Goal: Task Accomplishment & Management: Complete application form

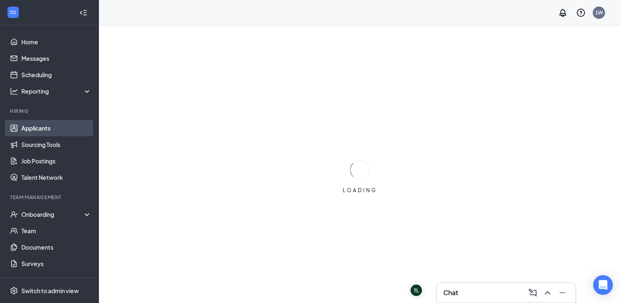
click at [35, 132] on link "Applicants" at bounding box center [56, 128] width 70 height 16
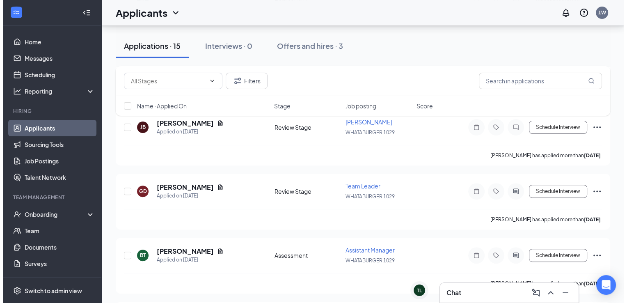
scroll to position [385, 0]
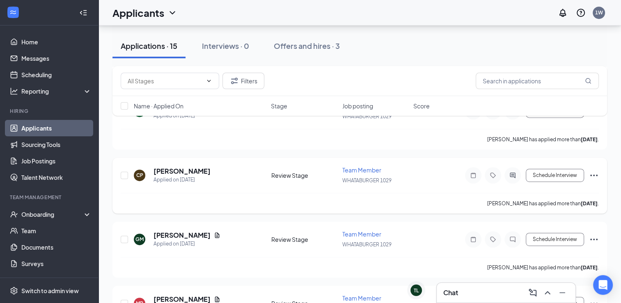
click at [168, 167] on h5 "[PERSON_NAME]" at bounding box center [181, 171] width 57 height 9
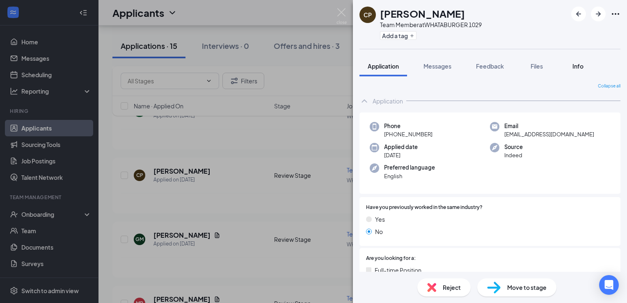
click at [582, 68] on span "Info" at bounding box center [578, 65] width 11 height 7
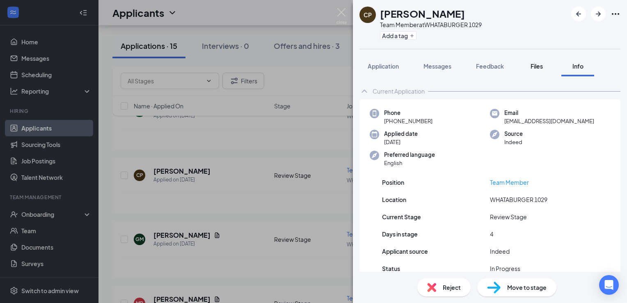
click at [534, 71] on button "Files" at bounding box center [536, 66] width 33 height 21
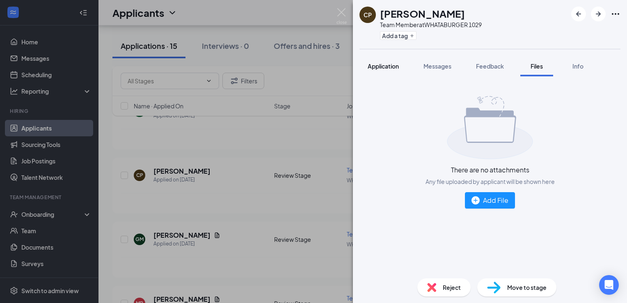
click at [391, 68] on span "Application" at bounding box center [383, 65] width 31 height 7
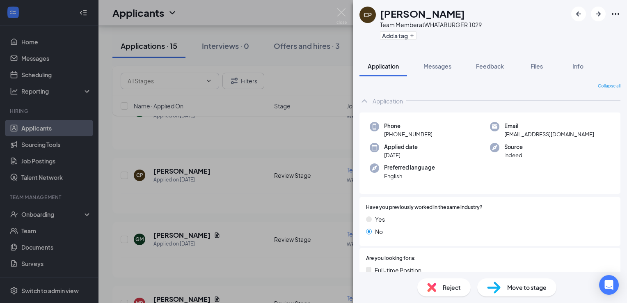
click at [519, 286] on span "Move to stage" at bounding box center [526, 287] width 39 height 9
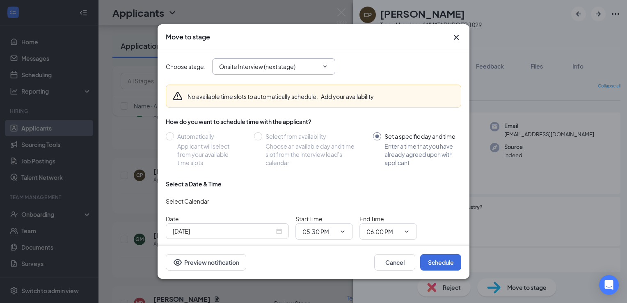
click at [317, 66] on input "Onsite Interview (next stage)" at bounding box center [268, 66] width 99 height 9
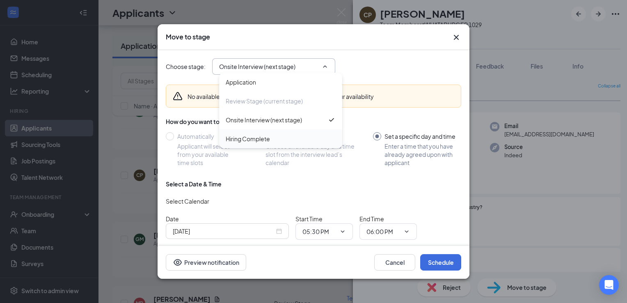
click at [277, 139] on div "Hiring Complete" at bounding box center [281, 138] width 110 height 9
type input "Hiring Complete"
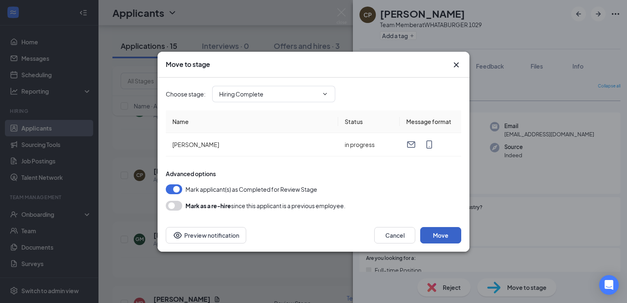
click at [453, 233] on button "Move" at bounding box center [440, 235] width 41 height 16
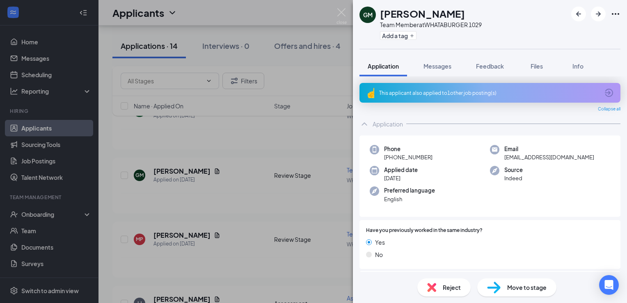
click at [53, 218] on div "[PERSON_NAME] Team Member at WHATABURGER 1029 Add a tag Application Messages Fe…" at bounding box center [313, 151] width 627 height 303
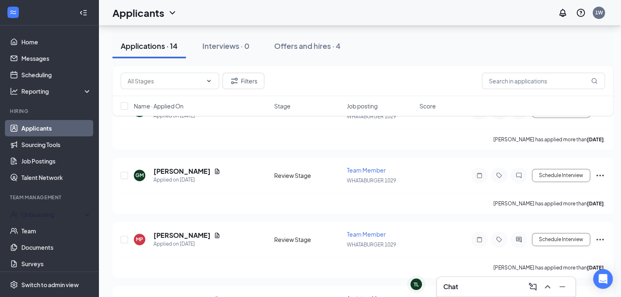
click at [53, 218] on div "Onboarding" at bounding box center [52, 214] width 63 height 8
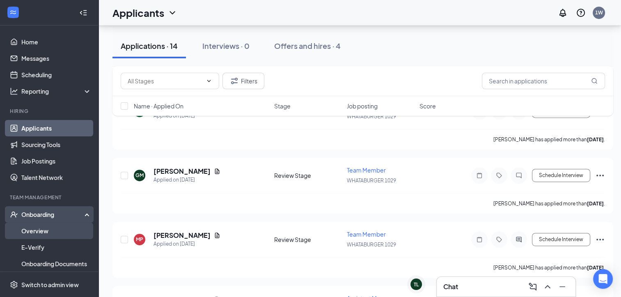
click at [49, 231] on link "Overview" at bounding box center [56, 230] width 70 height 16
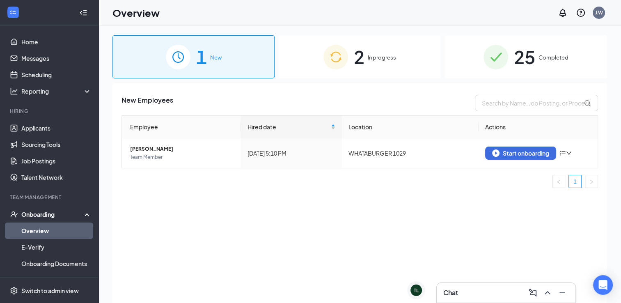
click at [373, 51] on div "2 In progress" at bounding box center [360, 56] width 162 height 43
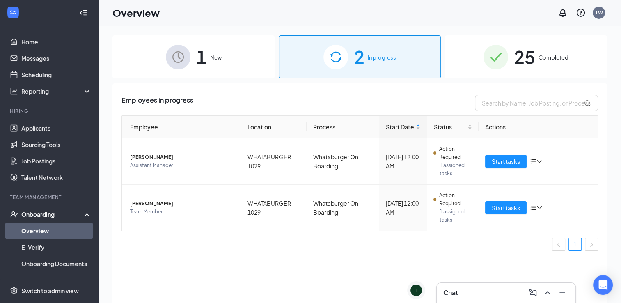
click at [194, 68] on div "1 New" at bounding box center [193, 56] width 162 height 43
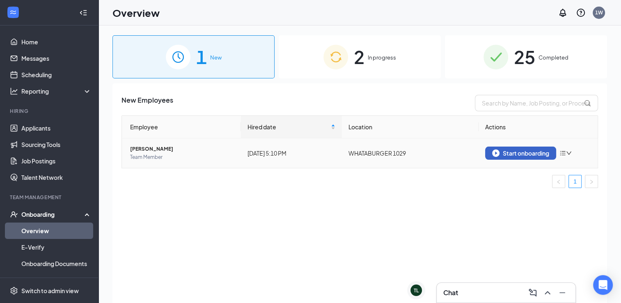
click at [540, 158] on button "Start onboarding" at bounding box center [520, 153] width 71 height 13
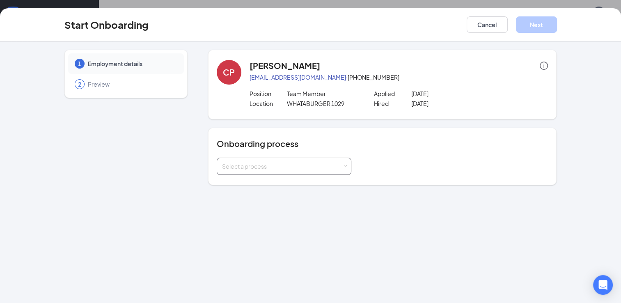
click at [327, 161] on div "Select a process" at bounding box center [284, 166] width 124 height 16
click at [295, 195] on li "Whataburger On Boarding" at bounding box center [283, 198] width 135 height 15
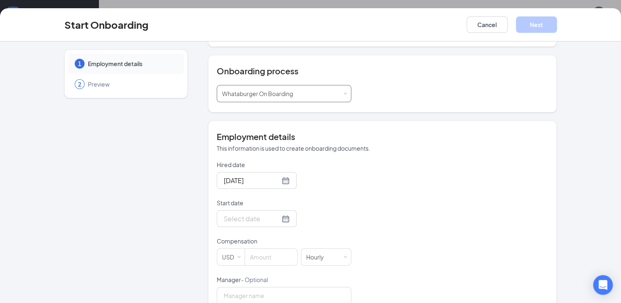
scroll to position [73, 0]
click at [241, 218] on input "Start date" at bounding box center [252, 218] width 56 height 10
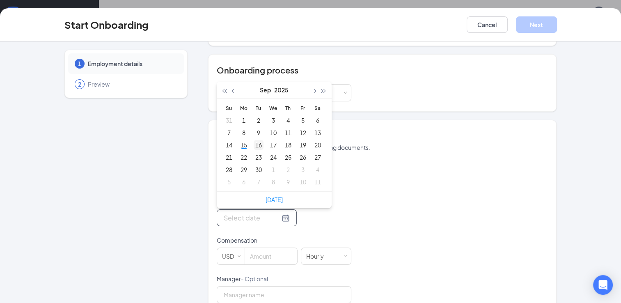
click at [254, 146] on div "16" at bounding box center [259, 145] width 10 height 10
type input "[DATE]"
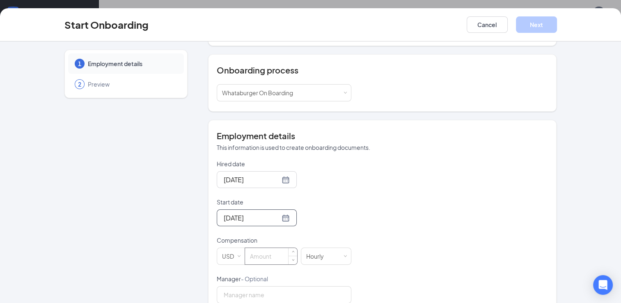
click at [274, 250] on input at bounding box center [271, 256] width 52 height 16
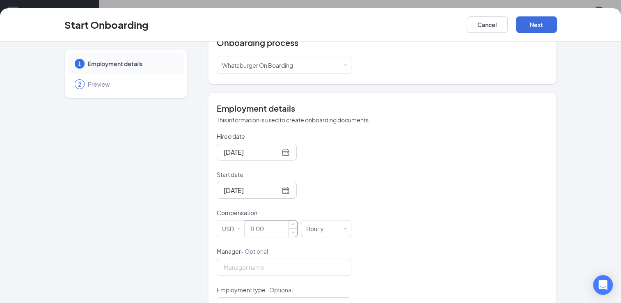
scroll to position [135, 0]
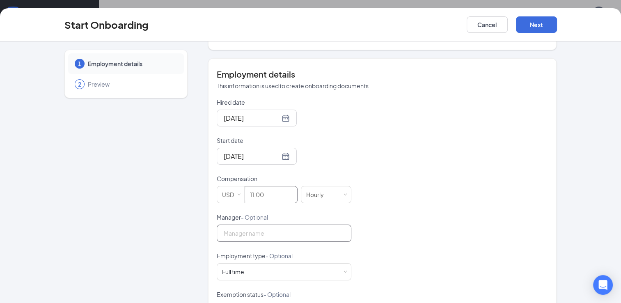
click at [273, 233] on input "Manager - Optional" at bounding box center [284, 232] width 135 height 17
type input "11"
type input "[PERSON_NAME]"
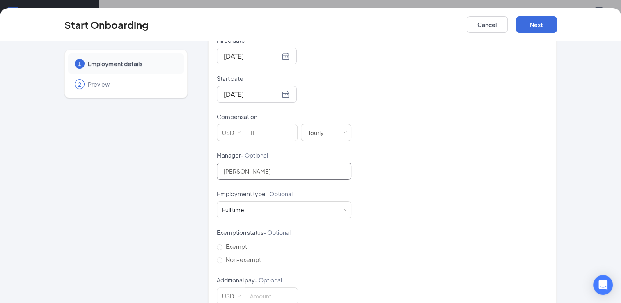
scroll to position [199, 0]
click at [312, 207] on div "Full time Works 30+ hours per week and is reasonably expected to work" at bounding box center [284, 207] width 124 height 16
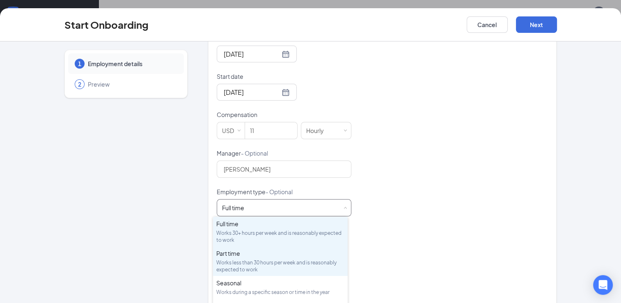
click at [266, 261] on div "Works less than 30 hours per week and is reasonably expected to work" at bounding box center [280, 266] width 128 height 14
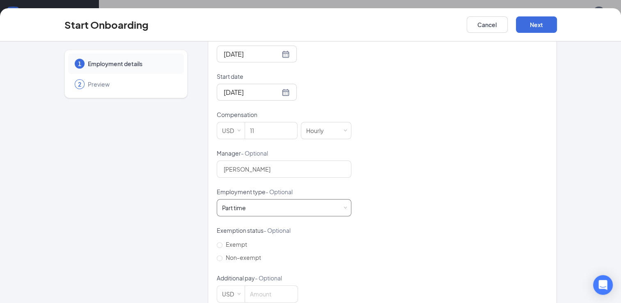
scroll to position [216, 0]
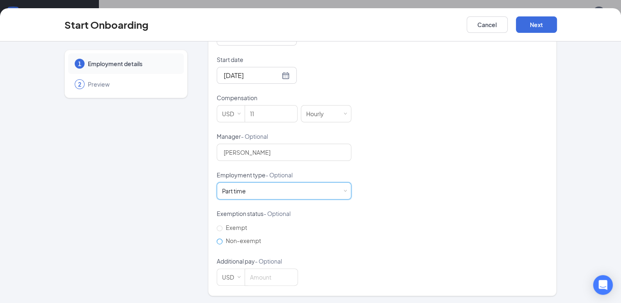
click at [217, 240] on input "Non-exempt" at bounding box center [220, 241] width 6 height 6
radio input "true"
click at [543, 26] on button "Next" at bounding box center [536, 24] width 41 height 16
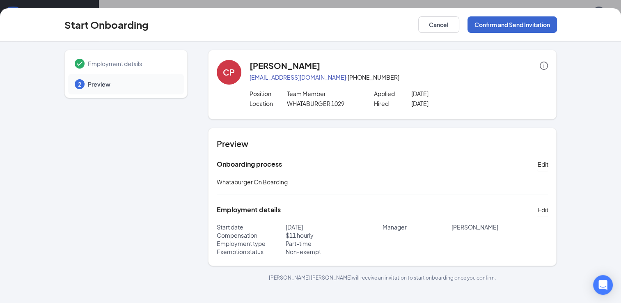
scroll to position [0, 0]
click at [524, 26] on button "Confirm and Send Invitation" at bounding box center [511, 24] width 89 height 16
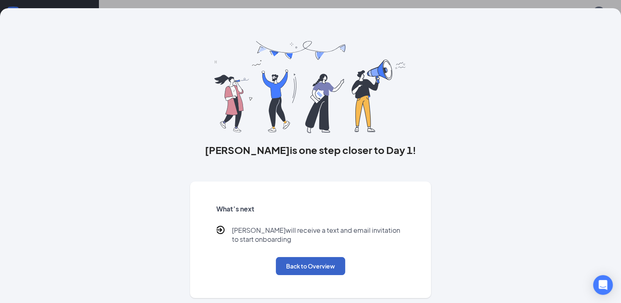
click at [325, 268] on button "Back to Overview" at bounding box center [310, 266] width 69 height 18
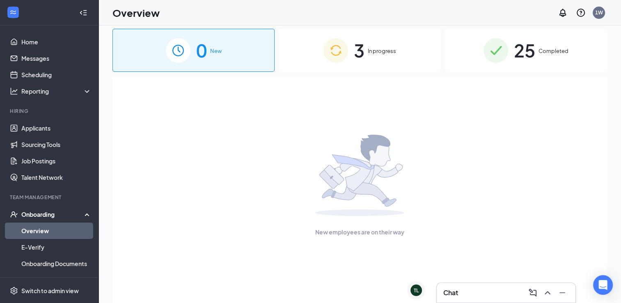
scroll to position [37, 0]
